Goal: Information Seeking & Learning: Check status

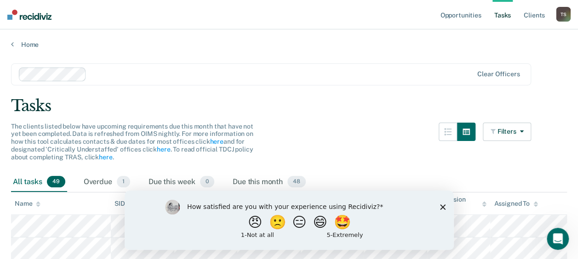
click at [439, 204] on div "How satisfied are you with your experience using Recidiviz? 😠 🙁 😑 😄 🤩 1 - Not a…" at bounding box center [288, 219] width 329 height 59
click at [441, 207] on icon "Close survey" at bounding box center [443, 207] width 6 height 6
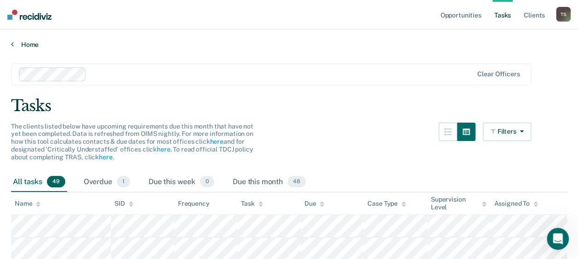
click at [33, 40] on div "Home" at bounding box center [289, 38] width 578 height 19
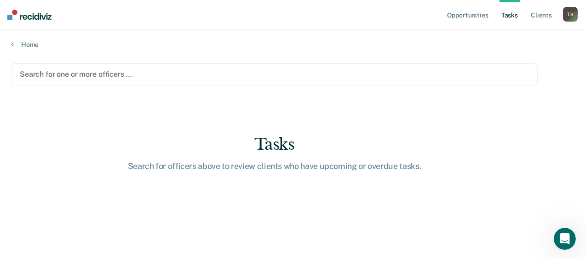
click at [87, 73] on div at bounding box center [274, 74] width 509 height 11
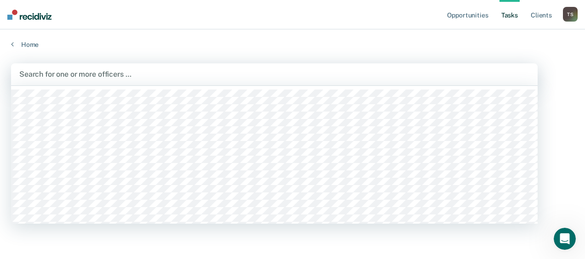
click at [87, 73] on div at bounding box center [274, 74] width 510 height 11
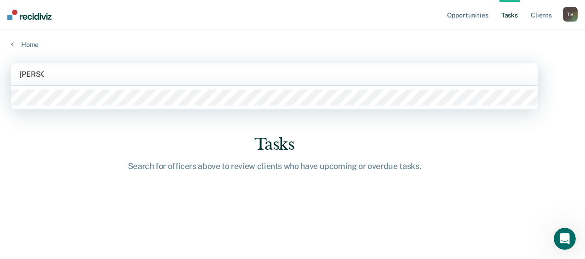
type input "[PERSON_NAME]"
click at [96, 94] on main "1 result available for search term [PERSON_NAME] . Use Up and Down to choose op…" at bounding box center [292, 153] width 585 height 208
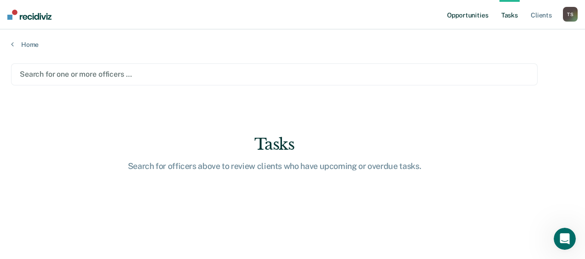
click at [478, 20] on link "Opportunities" at bounding box center [467, 14] width 45 height 29
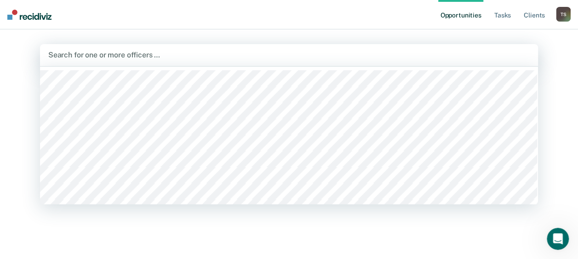
click at [351, 56] on div at bounding box center [289, 55] width 482 height 11
type input "t"
type input "["
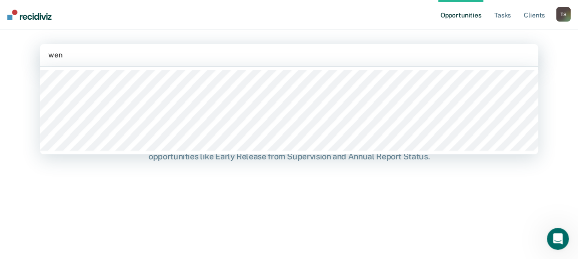
type input "wend"
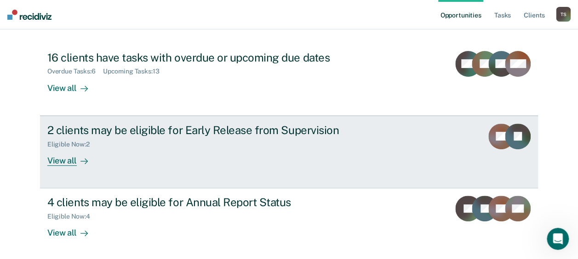
scroll to position [94, 0]
click at [81, 161] on icon at bounding box center [84, 160] width 7 height 7
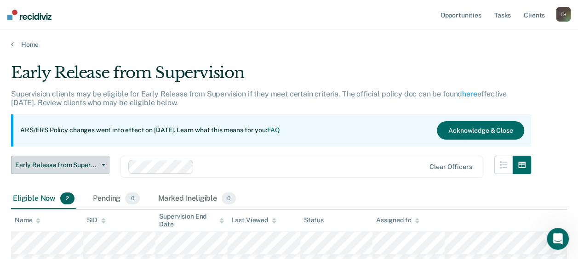
click at [104, 167] on button "Early Release from Supervision" at bounding box center [60, 165] width 98 height 18
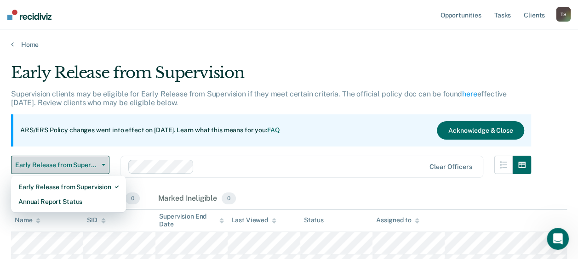
click at [104, 167] on button "Early Release from Supervision" at bounding box center [60, 165] width 98 height 18
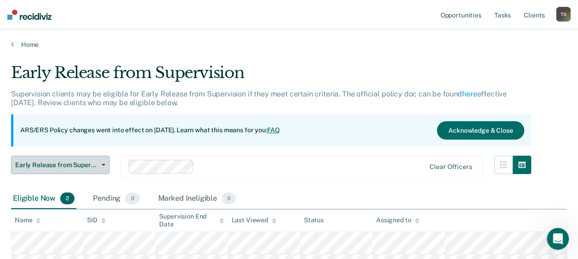
click at [104, 165] on icon "button" at bounding box center [104, 165] width 4 height 2
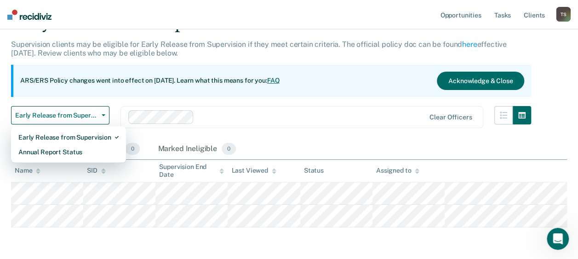
click at [177, 128] on div "Clear officers" at bounding box center [302, 117] width 363 height 22
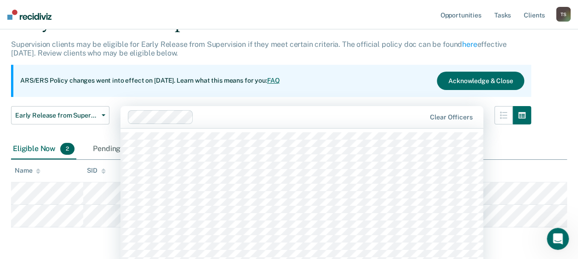
scroll to position [57, 0]
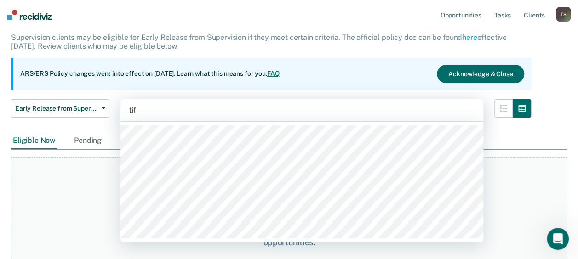
type input "tiff"
click at [172, 191] on div "Search for officers above to review and refer eligible clients for opportunitie…" at bounding box center [289, 237] width 556 height 161
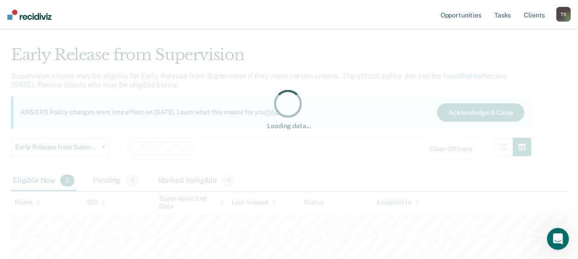
scroll to position [17, 0]
